Goal: Complete application form

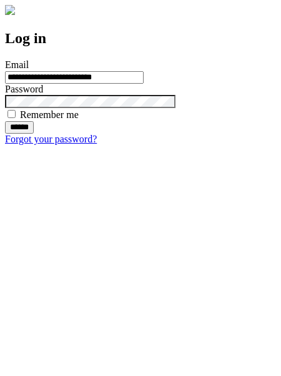
type input "**********"
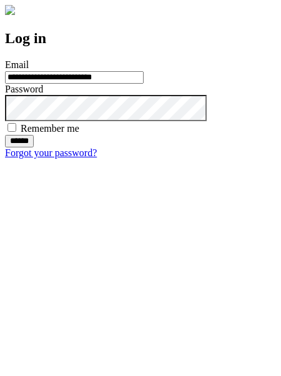
click at [34, 147] on input "******" at bounding box center [19, 141] width 29 height 12
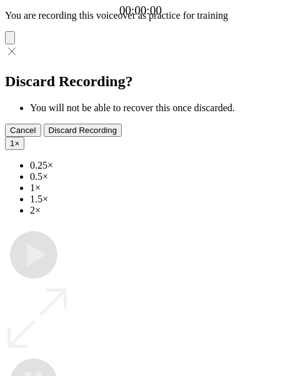
type input "**********"
